Goal: Task Accomplishment & Management: Manage account settings

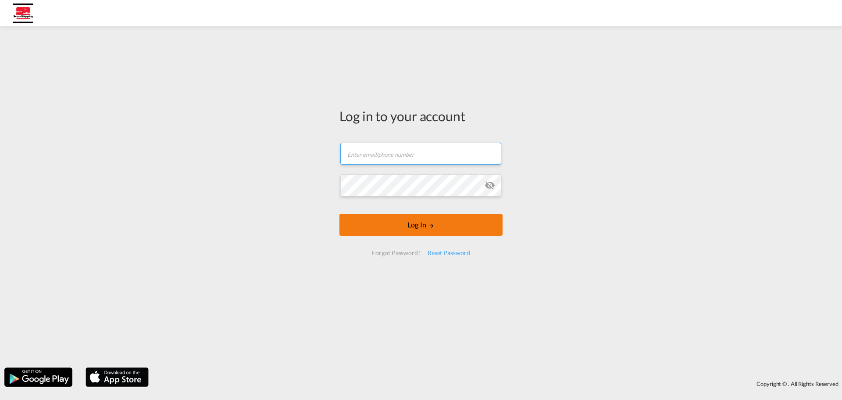
type input "[EMAIL_ADDRESS][DOMAIN_NAME]"
click at [427, 220] on button "Log In" at bounding box center [421, 225] width 163 height 22
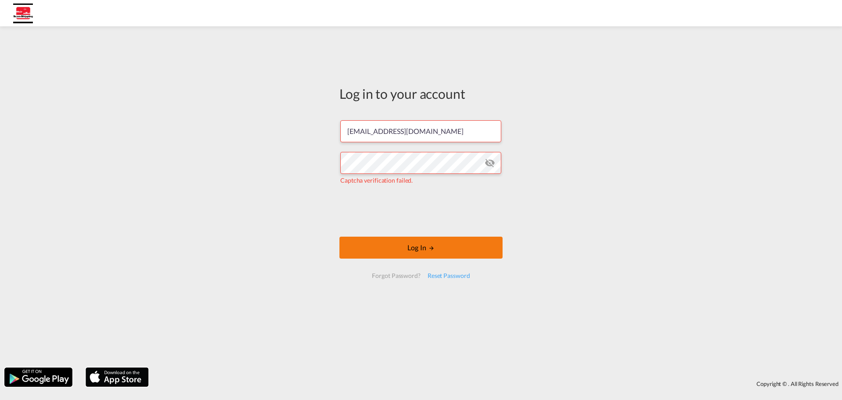
click at [460, 246] on button "Log In" at bounding box center [421, 247] width 163 height 22
drag, startPoint x: 452, startPoint y: 275, endPoint x: 447, endPoint y: 253, distance: 22.7
click at [447, 253] on form "[EMAIL_ADDRESS][DOMAIN_NAME] The user credentials were incorrect. Log In Forgot…" at bounding box center [421, 198] width 163 height 175
click at [447, 253] on button "Log In" at bounding box center [421, 247] width 163 height 22
click at [491, 166] on md-icon "icon-eye-off" at bounding box center [490, 163] width 11 height 11
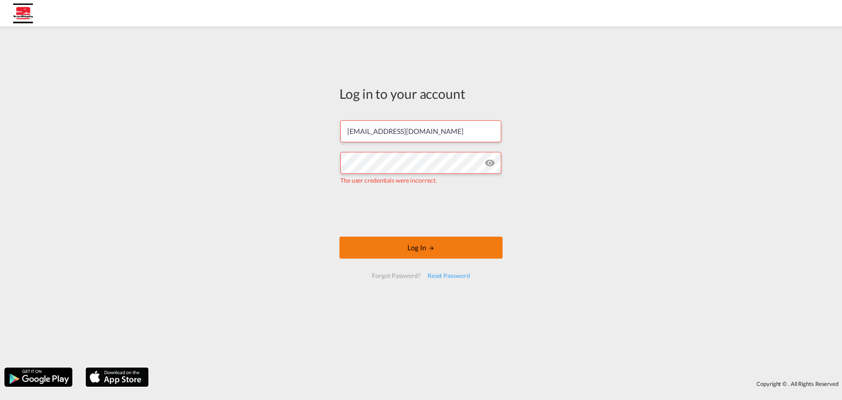
click at [430, 244] on button "Log In" at bounding box center [421, 247] width 163 height 22
click at [453, 281] on div "Reset Password" at bounding box center [449, 276] width 50 height 16
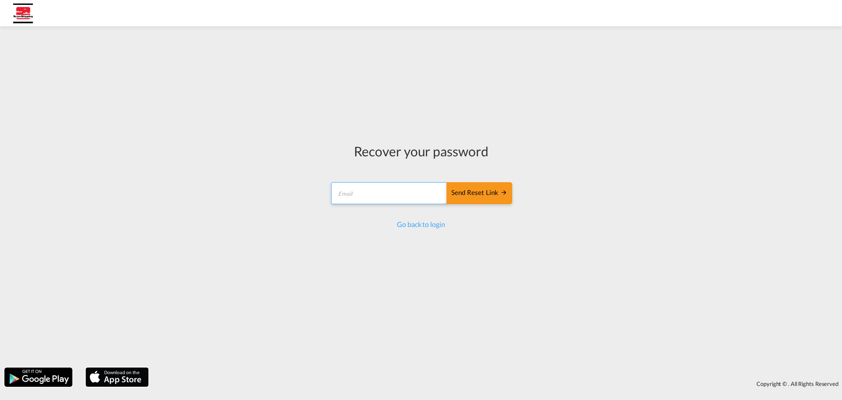
click at [411, 198] on input "email" at bounding box center [389, 193] width 116 height 22
type input "[EMAIL_ADDRESS][DOMAIN_NAME]"
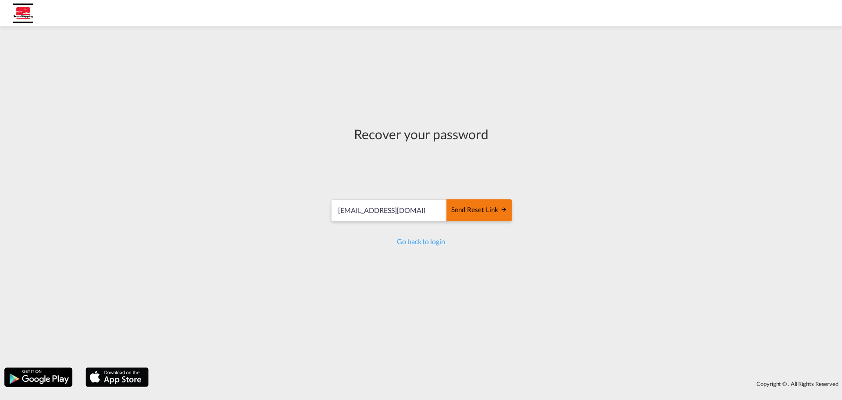
click at [501, 209] on md-icon "icon-arrow-right" at bounding box center [504, 209] width 7 height 7
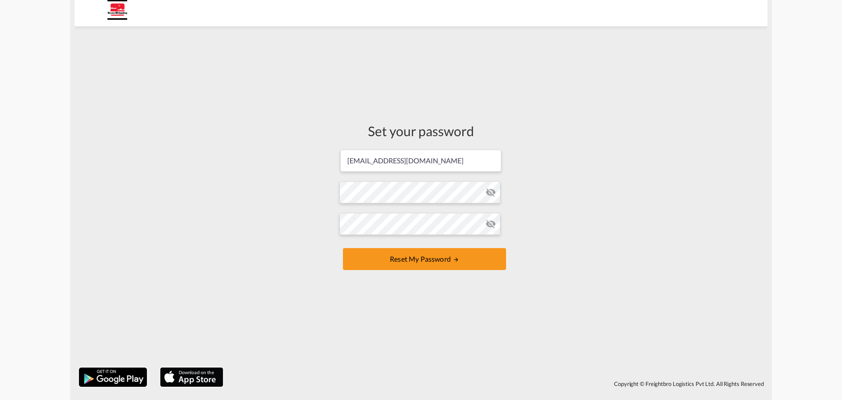
click at [496, 193] on md-icon "icon-eye-off" at bounding box center [491, 192] width 11 height 11
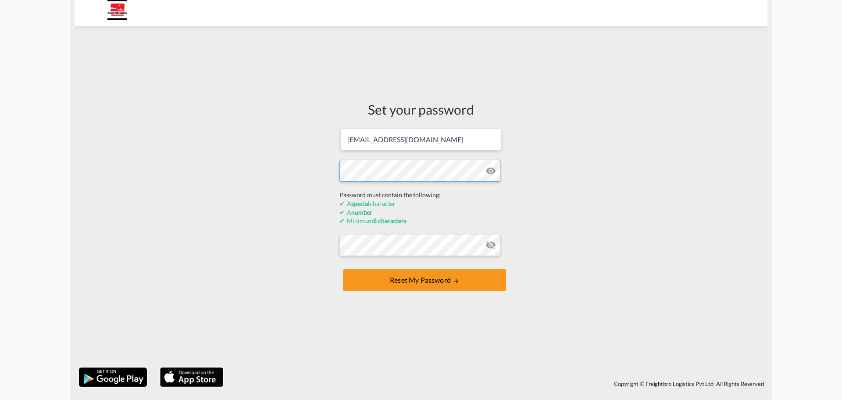
click at [369, 188] on form "mjegodtka@scan-shipping.com Password must contain the following: A special char…" at bounding box center [421, 210] width 163 height 166
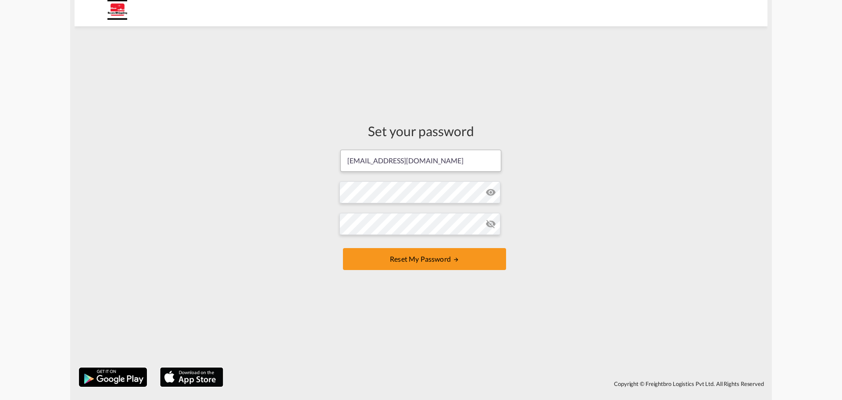
click at [458, 158] on form "mjegodtka@scan-shipping.com Password must contain the following: A special char…" at bounding box center [421, 211] width 163 height 124
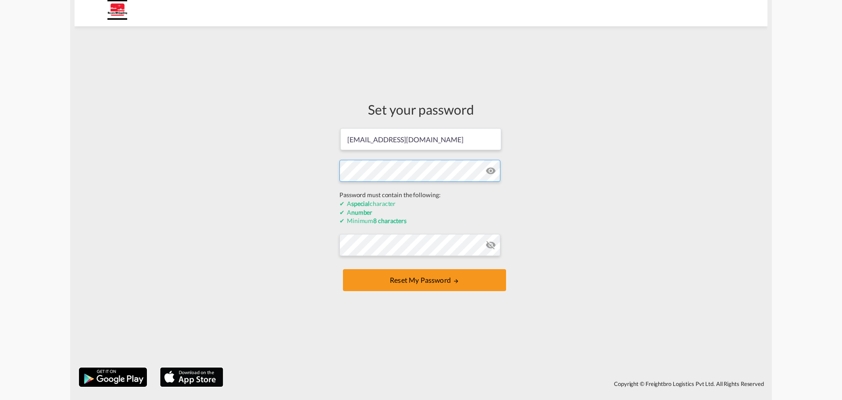
click at [420, 190] on form "mjegodtka@scan-shipping.com Password must contain the following: A special char…" at bounding box center [421, 210] width 163 height 166
click at [260, 164] on div "Set your password mjegodtka@scan-shipping.com Password must contain the followi…" at bounding box center [421, 197] width 693 height 332
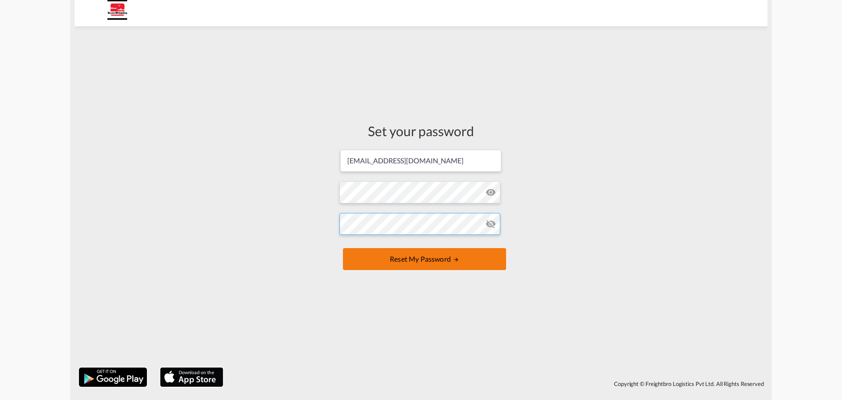
click at [387, 251] on form "mjegodtka@scan-shipping.com Password must contain the following: A special char…" at bounding box center [421, 211] width 163 height 124
click at [494, 222] on md-icon "icon-eye-off" at bounding box center [491, 224] width 11 height 11
click at [411, 258] on button "Reset my password" at bounding box center [424, 259] width 163 height 22
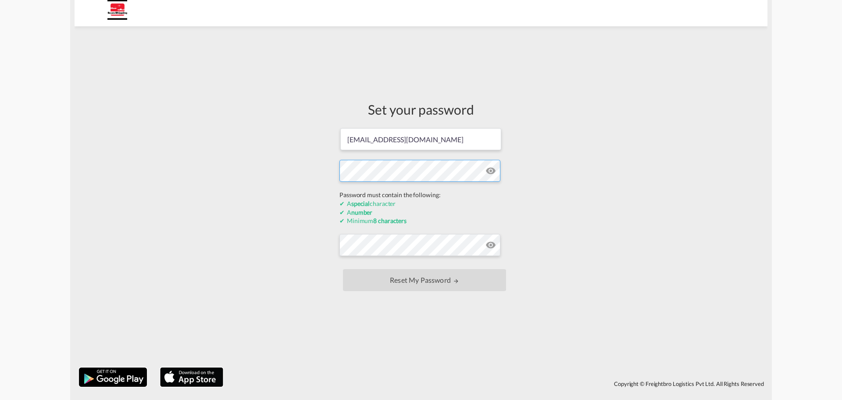
click at [316, 186] on div "Set your password mjegodtka@scan-shipping.com Password must contain the followi…" at bounding box center [421, 197] width 693 height 332
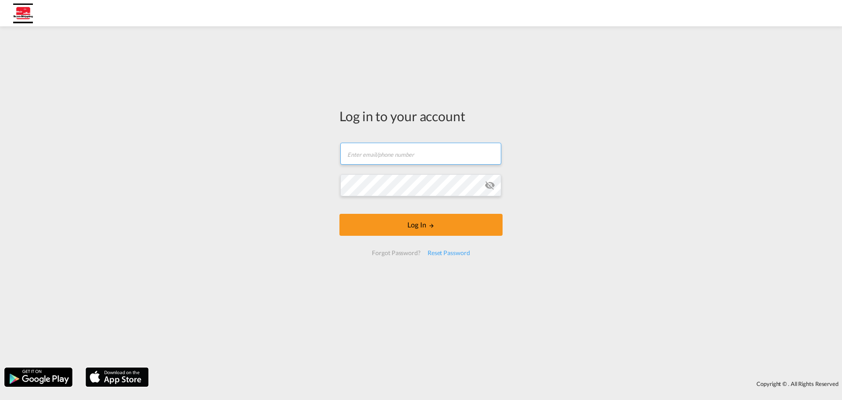
type input "[EMAIL_ADDRESS][DOMAIN_NAME]"
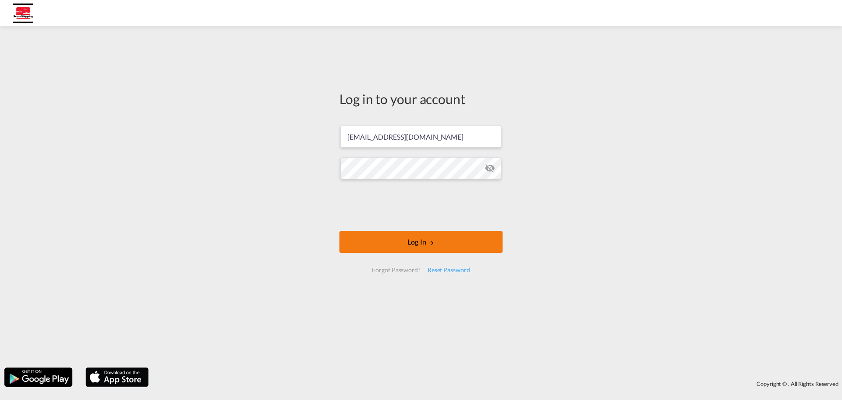
click at [447, 240] on button "Log In" at bounding box center [421, 242] width 163 height 22
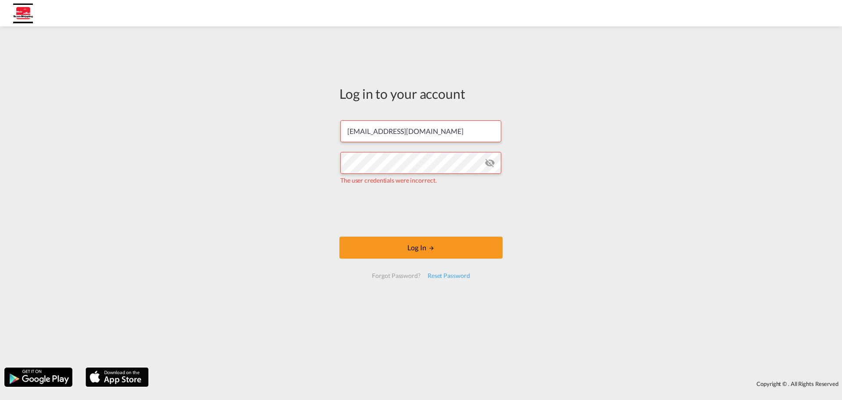
click at [490, 159] on md-icon "icon-eye-off" at bounding box center [490, 163] width 11 height 11
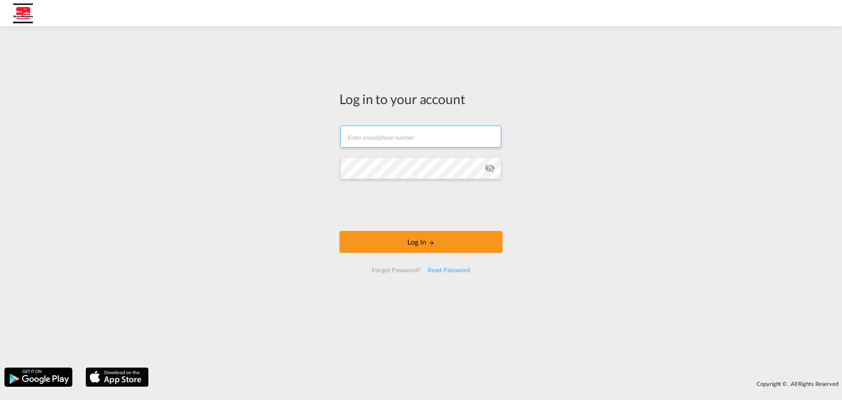
type input "[EMAIL_ADDRESS][DOMAIN_NAME]"
click at [32, 15] on img at bounding box center [23, 14] width 20 height 20
click at [450, 267] on div "Reset Password" at bounding box center [449, 270] width 50 height 16
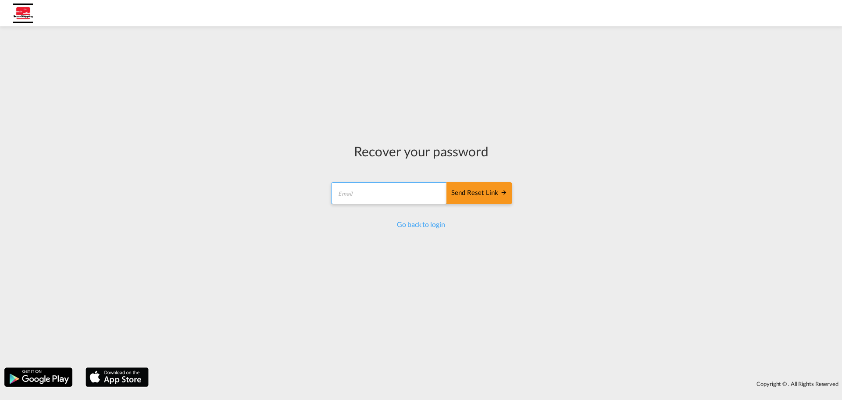
click at [373, 201] on input "email" at bounding box center [389, 193] width 116 height 22
type input "[EMAIL_ADDRESS][DOMAIN_NAME]"
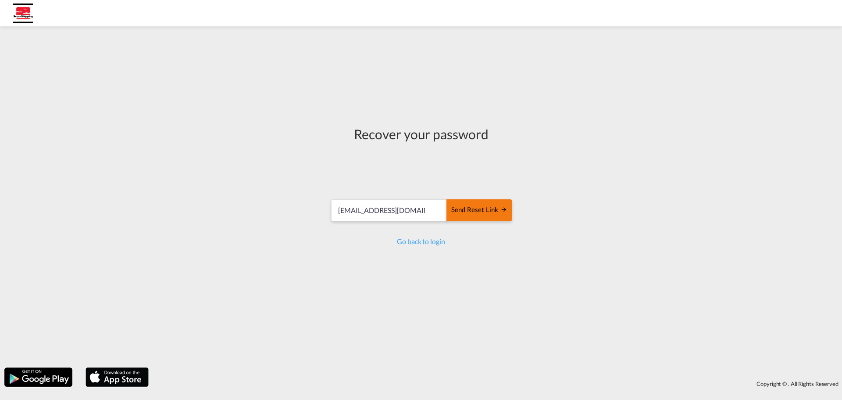
click at [479, 200] on button "Send reset link" at bounding box center [480, 210] width 66 height 22
click at [401, 190] on form "mjegodtka@scan-shipping.com Send reset link Send reset link" at bounding box center [421, 211] width 183 height 42
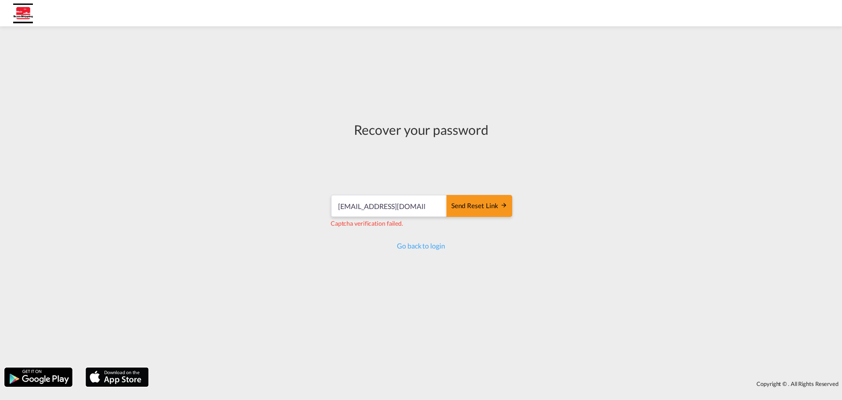
click at [397, 136] on div "Recover your password" at bounding box center [421, 129] width 183 height 18
click at [492, 213] on button "Send reset link" at bounding box center [480, 206] width 66 height 22
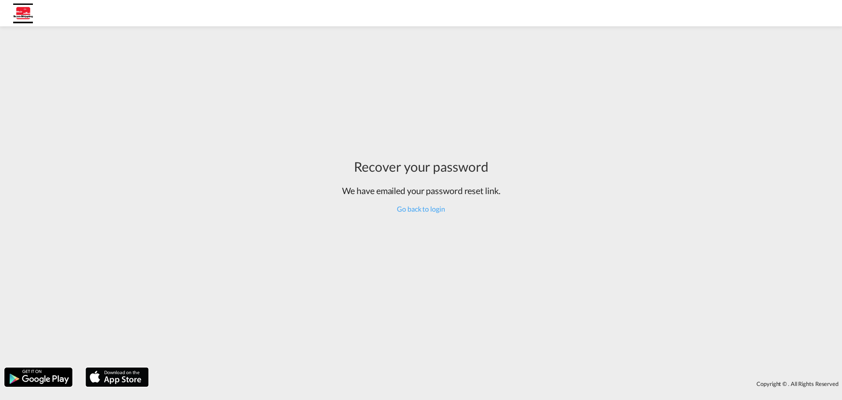
click at [437, 213] on div "Go back to login" at bounding box center [421, 209] width 158 height 10
click at [437, 208] on link "Go back to login" at bounding box center [421, 208] width 48 height 8
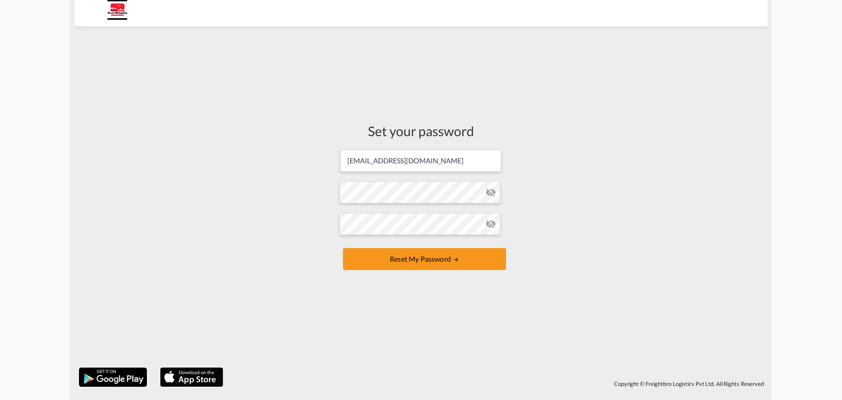
click at [495, 193] on md-icon "icon-eye-off" at bounding box center [491, 192] width 11 height 11
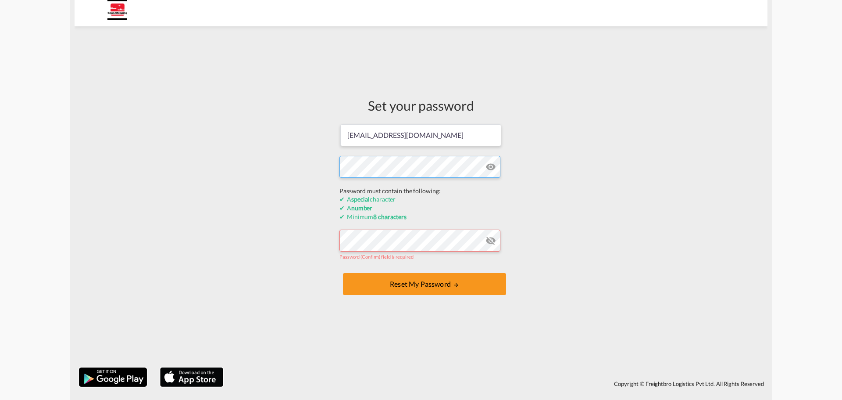
click at [427, 194] on form "mjegodtka@scan-shipping.com Password must contain the following: A special char…" at bounding box center [421, 210] width 163 height 174
click at [369, 189] on form "mjegodtka@scan-shipping.com Password must contain the following: A special char…" at bounding box center [421, 210] width 163 height 174
drag, startPoint x: 369, startPoint y: 189, endPoint x: 236, endPoint y: 165, distance: 135.2
click at [247, 167] on div "Set your password mjegodtka@scan-shipping.com Password must contain the followi…" at bounding box center [421, 197] width 693 height 332
click at [294, 149] on div "Set your password mjegodtka@scan-shipping.com Password must contain the followi…" at bounding box center [421, 197] width 693 height 332
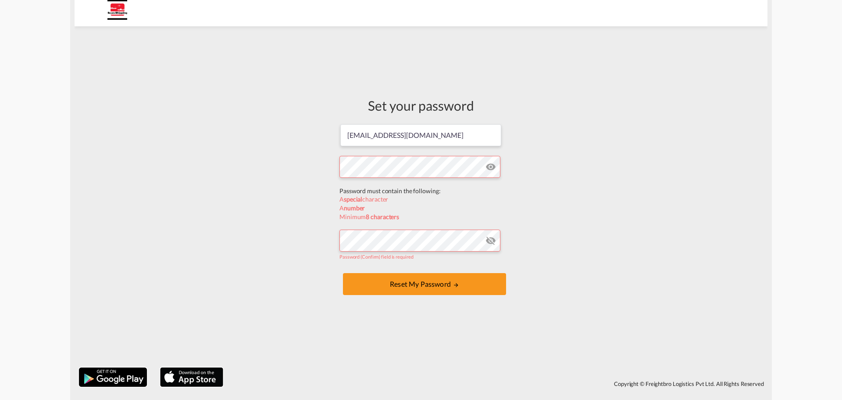
click at [370, 239] on md-input-container "Password (Confirm) field is required" at bounding box center [421, 245] width 163 height 32
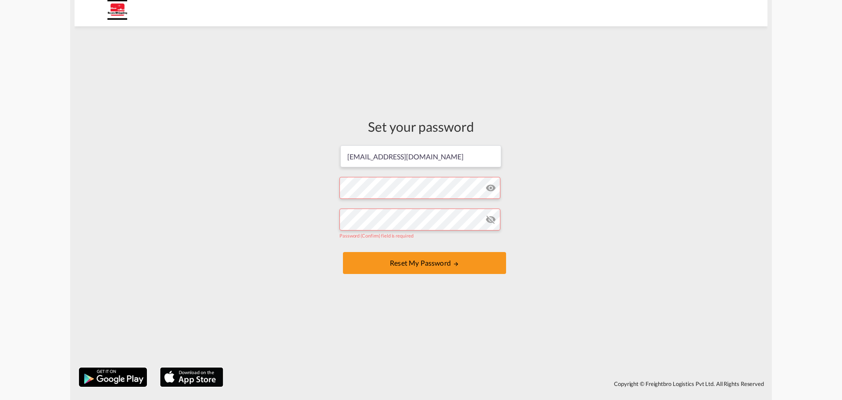
click at [439, 186] on form "mjegodtka@scan-shipping.com Password must contain the following: A special char…" at bounding box center [421, 210] width 163 height 132
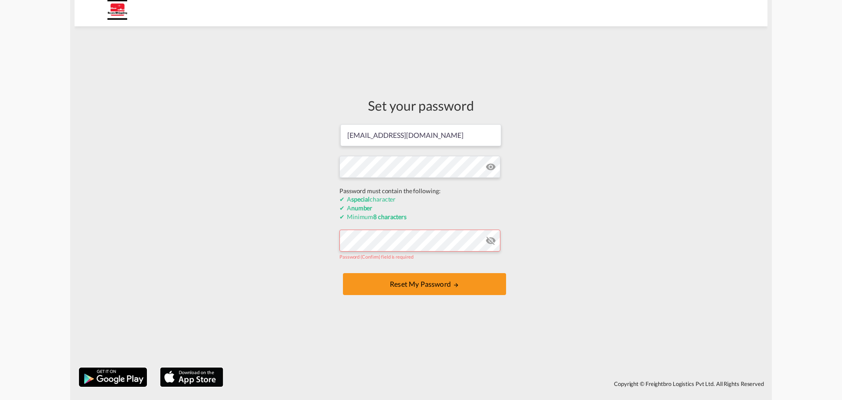
click at [380, 241] on form "mjegodtka@scan-shipping.com Password must contain the following: A special char…" at bounding box center [421, 210] width 163 height 174
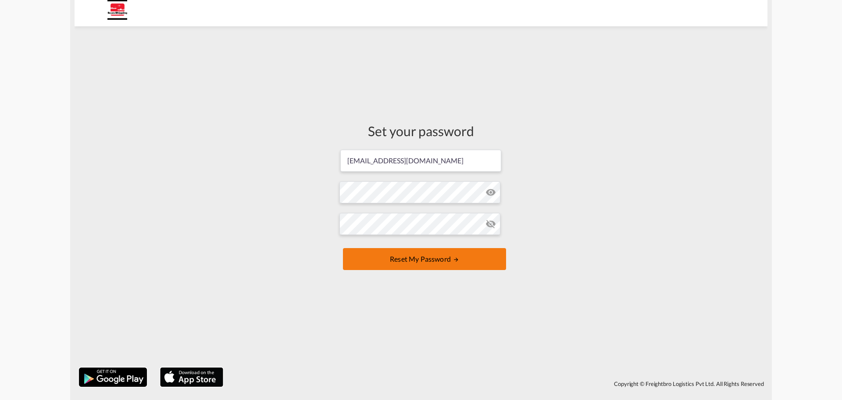
click at [448, 256] on button "Reset my password" at bounding box center [424, 259] width 163 height 22
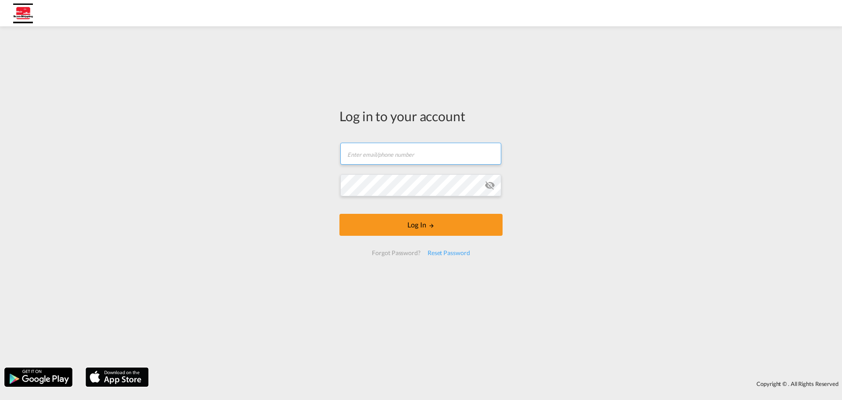
type input "[EMAIL_ADDRESS][DOMAIN_NAME]"
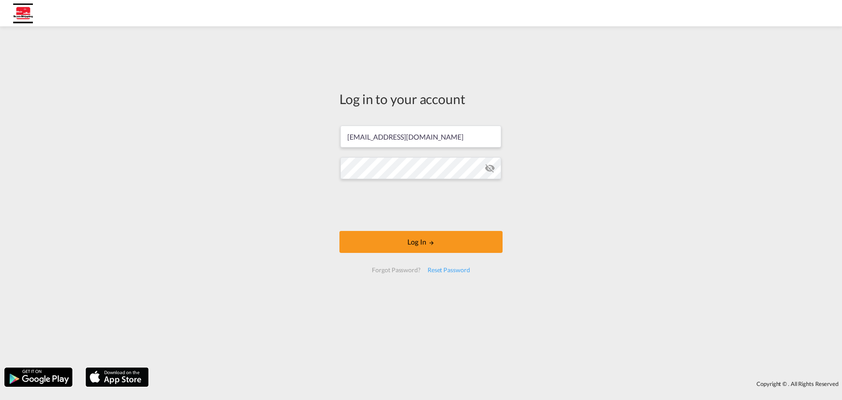
click at [483, 186] on form "mjegodtka@scan-shipping.com Log In Forgot Password? Reset Password" at bounding box center [421, 199] width 163 height 165
click at [487, 170] on md-icon "icon-eye-off" at bounding box center [490, 168] width 11 height 11
click at [426, 247] on button "Log In" at bounding box center [421, 242] width 163 height 22
click at [284, 161] on div "Log in to your account [EMAIL_ADDRESS][DOMAIN_NAME] Password field is required …" at bounding box center [421, 197] width 842 height 332
paste input "kiHhDRFrB88SwvM!"
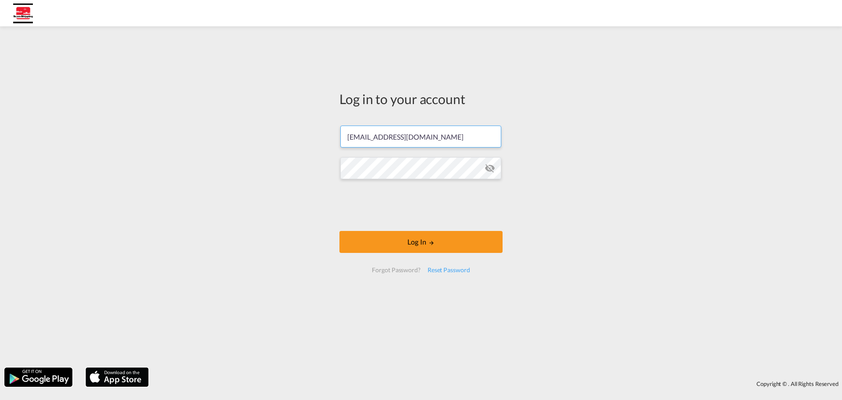
type input "[EMAIL_ADDRESS][DOMAIN_NAME]"
click at [316, 168] on div "Log in to your account [EMAIL_ADDRESS][DOMAIN_NAME] Log In Forgot Password? Res…" at bounding box center [421, 197] width 842 height 332
click at [487, 168] on md-icon "icon-eye-off" at bounding box center [490, 168] width 11 height 11
click at [433, 238] on button "Log In" at bounding box center [421, 242] width 163 height 22
click at [360, 139] on input "[EMAIL_ADDRESS][DOMAIN_NAME]" at bounding box center [420, 136] width 161 height 22
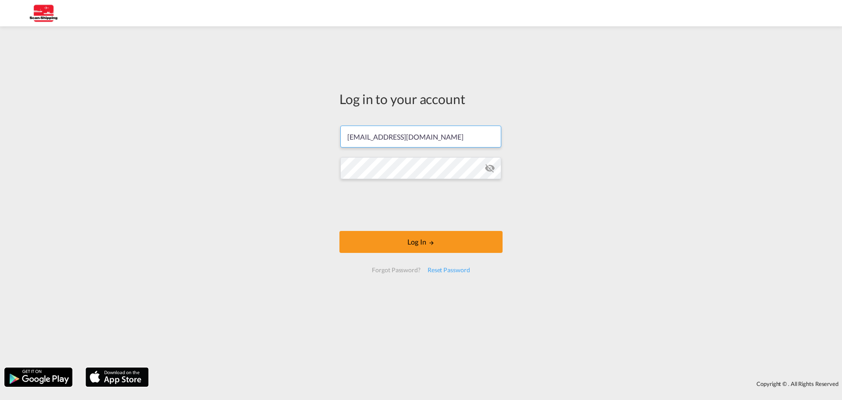
drag, startPoint x: 434, startPoint y: 140, endPoint x: 276, endPoint y: 122, distance: 159.4
click at [276, 122] on div "Log in to your account jsielaff@scan-shipping.com Log In Forgot Password? Reset…" at bounding box center [421, 197] width 842 height 332
paste input "mjegodtka"
type input "[EMAIL_ADDRESS][DOMAIN_NAME]"
click at [759, 122] on div "Log in to your account [EMAIL_ADDRESS][DOMAIN_NAME] Log In Forgot Password? Res…" at bounding box center [421, 197] width 842 height 332
